Goal: Check status: Check status

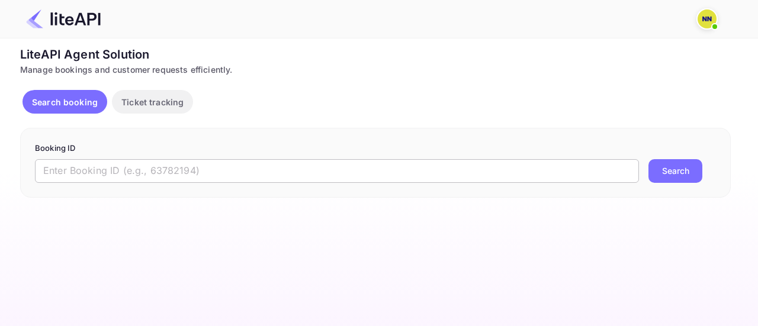
paste input "9165007"
click at [211, 167] on input "text" at bounding box center [337, 171] width 604 height 24
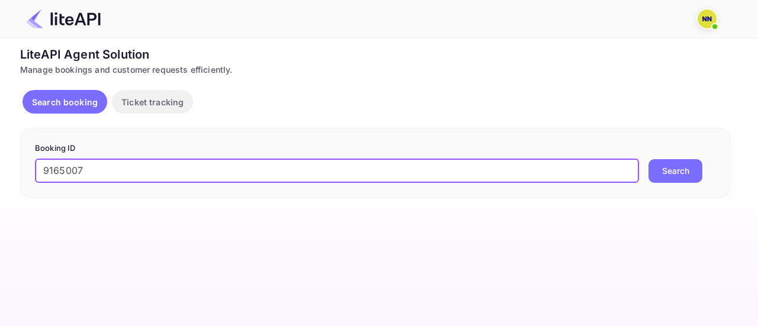
type input "9165007"
click at [676, 172] on button "Search" at bounding box center [675, 171] width 54 height 24
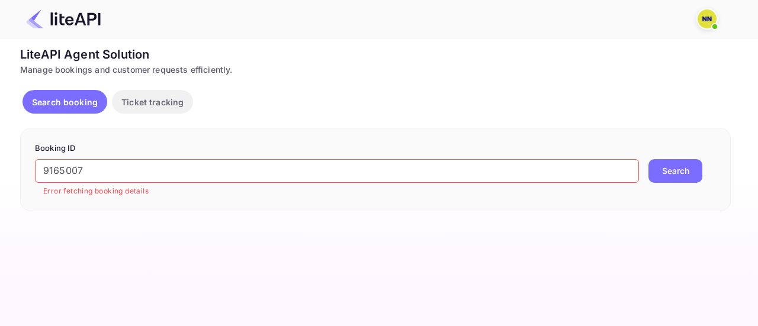
click at [138, 176] on input "9165007" at bounding box center [337, 171] width 604 height 24
click at [679, 175] on button "Search" at bounding box center [675, 171] width 54 height 24
click at [707, 18] on img at bounding box center [706, 18] width 19 height 19
click at [701, 92] on icon at bounding box center [701, 93] width 13 height 13
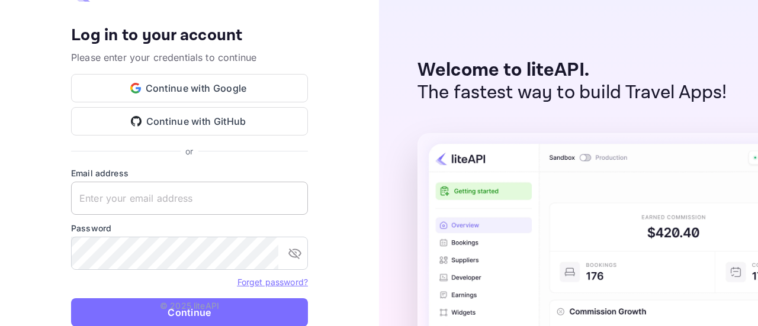
click at [295, 198] on keeper-lock "Open Keeper Popup" at bounding box center [292, 198] width 14 height 14
drag, startPoint x: 243, startPoint y: 223, endPoint x: 245, endPoint y: -2, distance: 225.5
click at [245, 0] on html "Your account has been created successfully, a confirmation link has been sent t…" at bounding box center [379, 163] width 758 height 326
type input "password@tbo.com"
